Goal: Task Accomplishment & Management: Complete application form

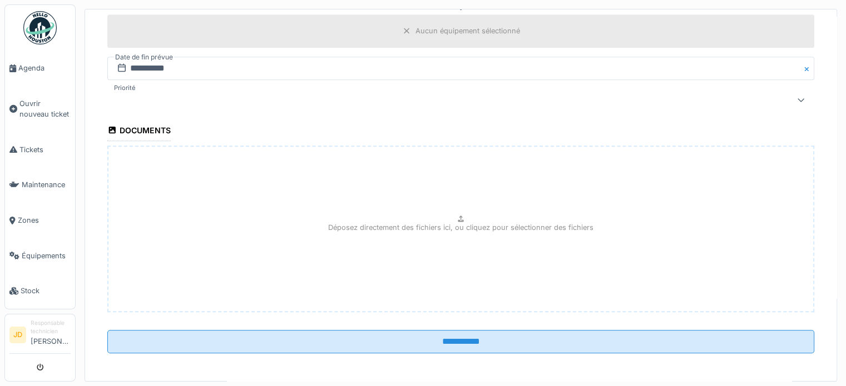
click at [456, 216] on icon at bounding box center [460, 219] width 9 height 7
type input "**********"
click at [451, 240] on li "./20250814_150044[1].jpg - 2.94 Mb" at bounding box center [461, 242] width 128 height 11
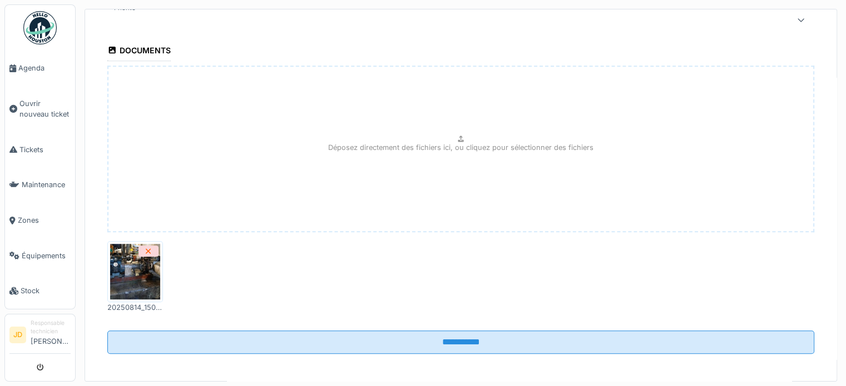
scroll to position [4, 0]
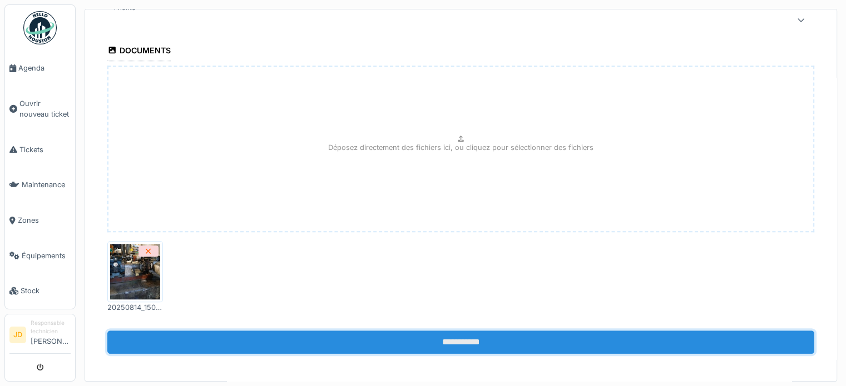
click at [425, 335] on input "**********" at bounding box center [460, 342] width 707 height 23
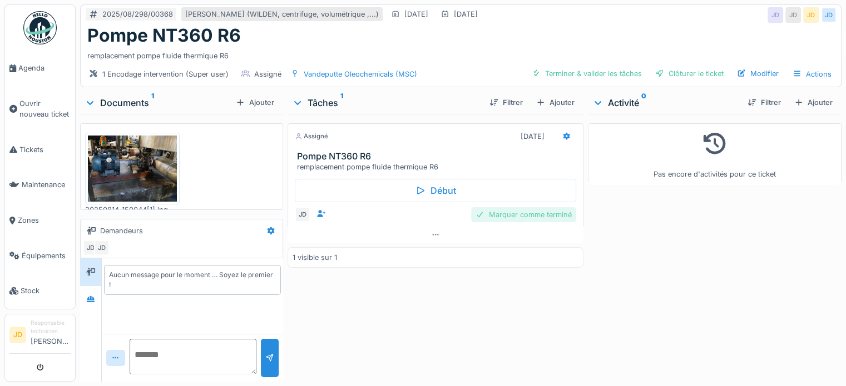
click at [550, 211] on div "Marquer comme terminé" at bounding box center [523, 214] width 105 height 15
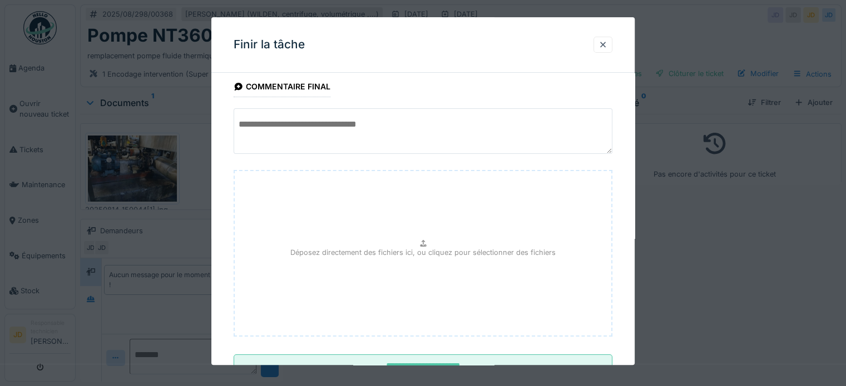
scroll to position [105, 0]
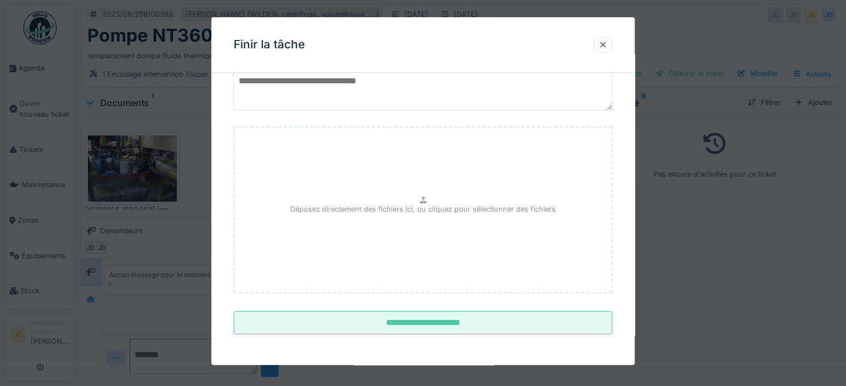
click at [481, 335] on fieldset "**********" at bounding box center [422, 160] width 379 height 366
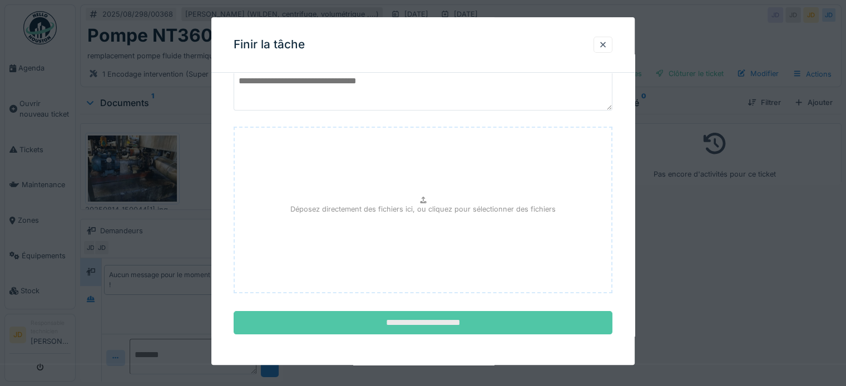
click at [480, 329] on input "**********" at bounding box center [422, 323] width 379 height 23
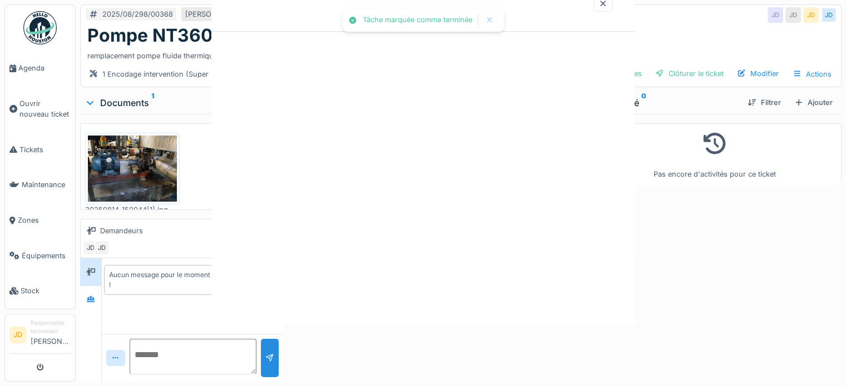
scroll to position [0, 0]
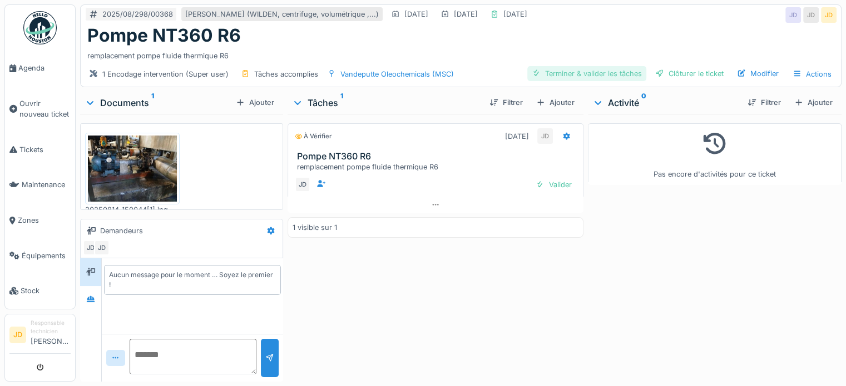
click at [594, 77] on div "Terminer & valider les tâches" at bounding box center [586, 73] width 119 height 15
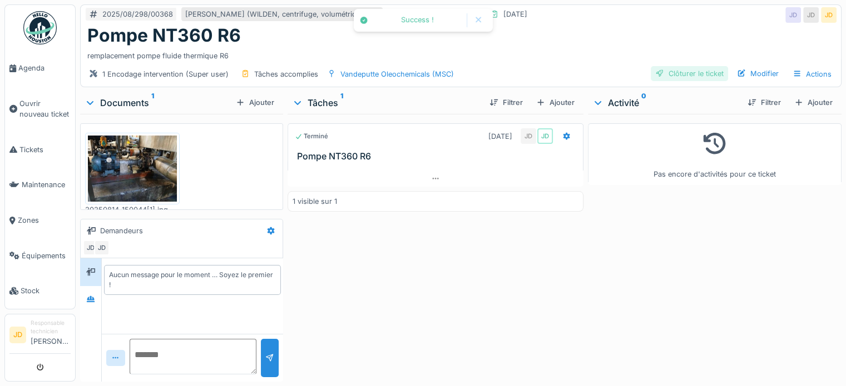
click at [680, 74] on div "Clôturer le ticket" at bounding box center [688, 73] width 77 height 15
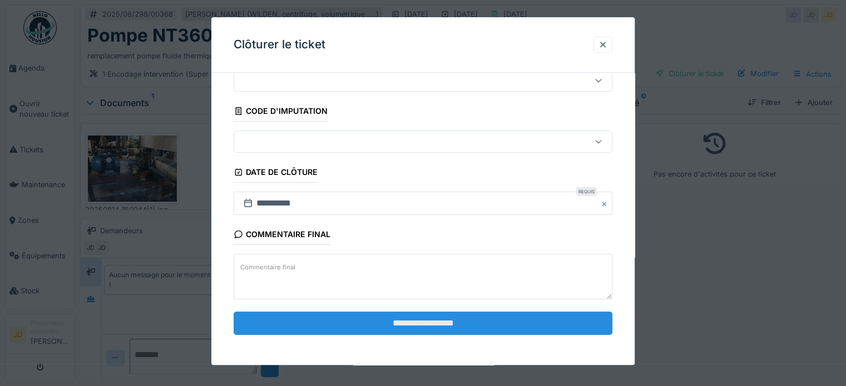
scroll to position [8, 0]
click at [357, 327] on input "**********" at bounding box center [422, 323] width 379 height 23
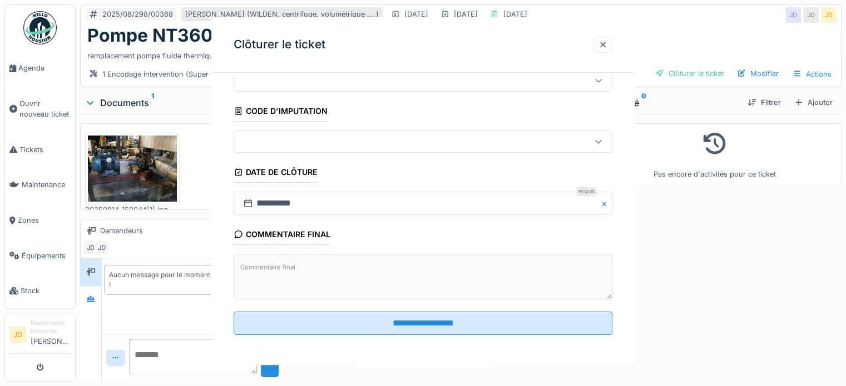
scroll to position [0, 0]
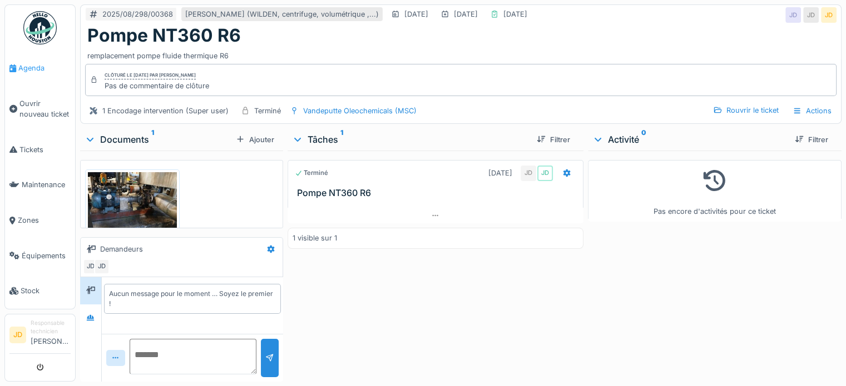
click at [28, 62] on link "Agenda" at bounding box center [40, 69] width 70 height 36
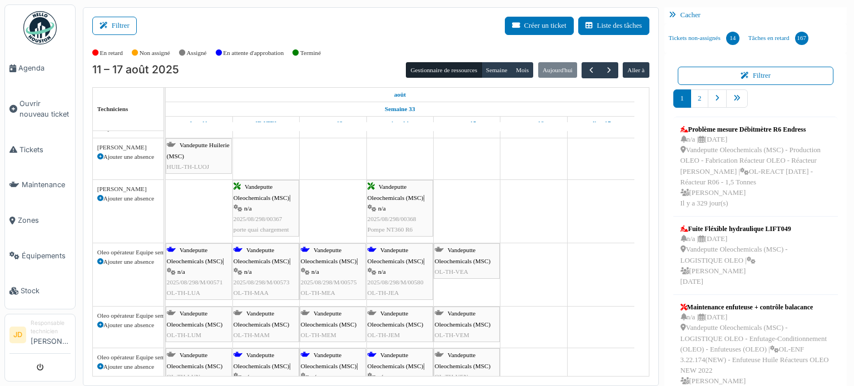
scroll to position [56, 0]
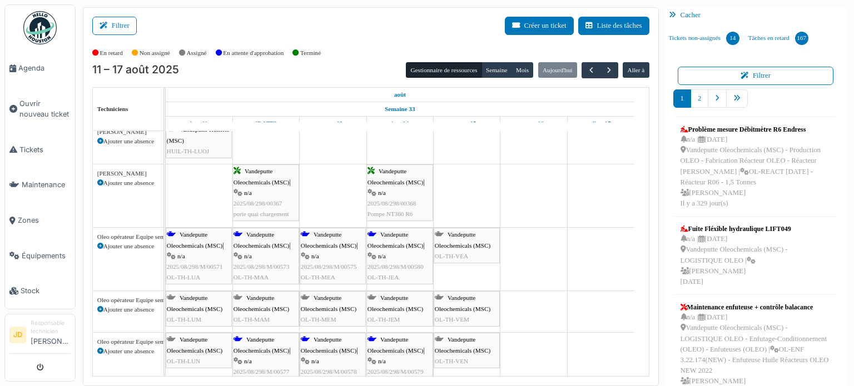
click at [268, 183] on span "Vandeputte Oleochemicals (MSC)" at bounding box center [261, 176] width 56 height 17
click at [166, 211] on div "Vandeputte Oleochemicals (MSC) | n/a 2025/08/298/00367 porte quai chargement Va…" at bounding box center [166, 196] width 0 height 63
click at [256, 211] on span "porte quai chargement" at bounding box center [261, 214] width 56 height 7
click at [262, 181] on span "Vandeputte Oleochemicals (MSC)" at bounding box center [261, 176] width 56 height 17
click at [236, 193] on icon at bounding box center [237, 193] width 9 height 7
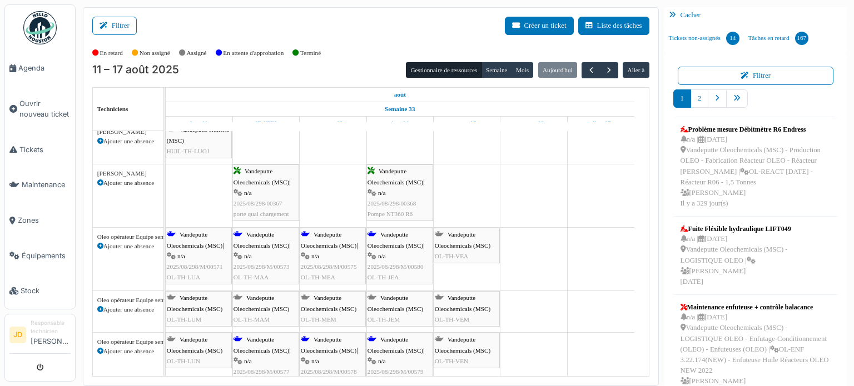
click at [236, 193] on icon at bounding box center [237, 193] width 9 height 7
click at [266, 176] on body "Agenda Ouvrir nouveau ticket Tickets Maintenance Zones Équipements Stock JD Res…" at bounding box center [427, 193] width 854 height 386
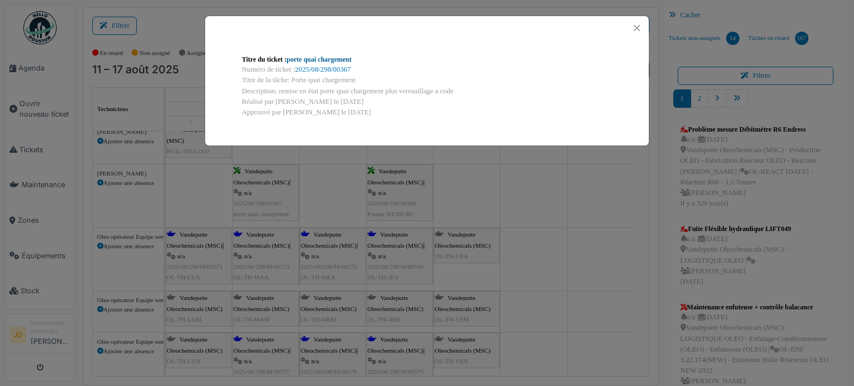
click at [318, 58] on link "porte quai chargement" at bounding box center [319, 60] width 65 height 8
click at [634, 24] on button "Close" at bounding box center [636, 28] width 15 height 15
